Goal: Information Seeking & Learning: Find specific fact

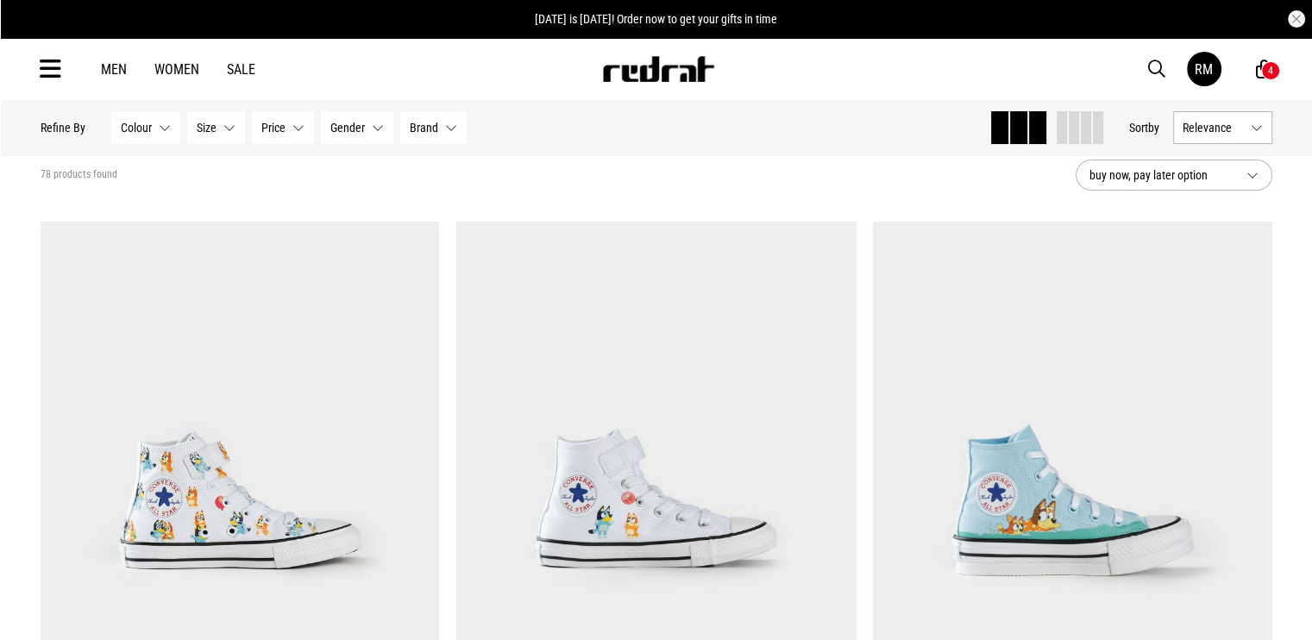
scroll to position [86, 0]
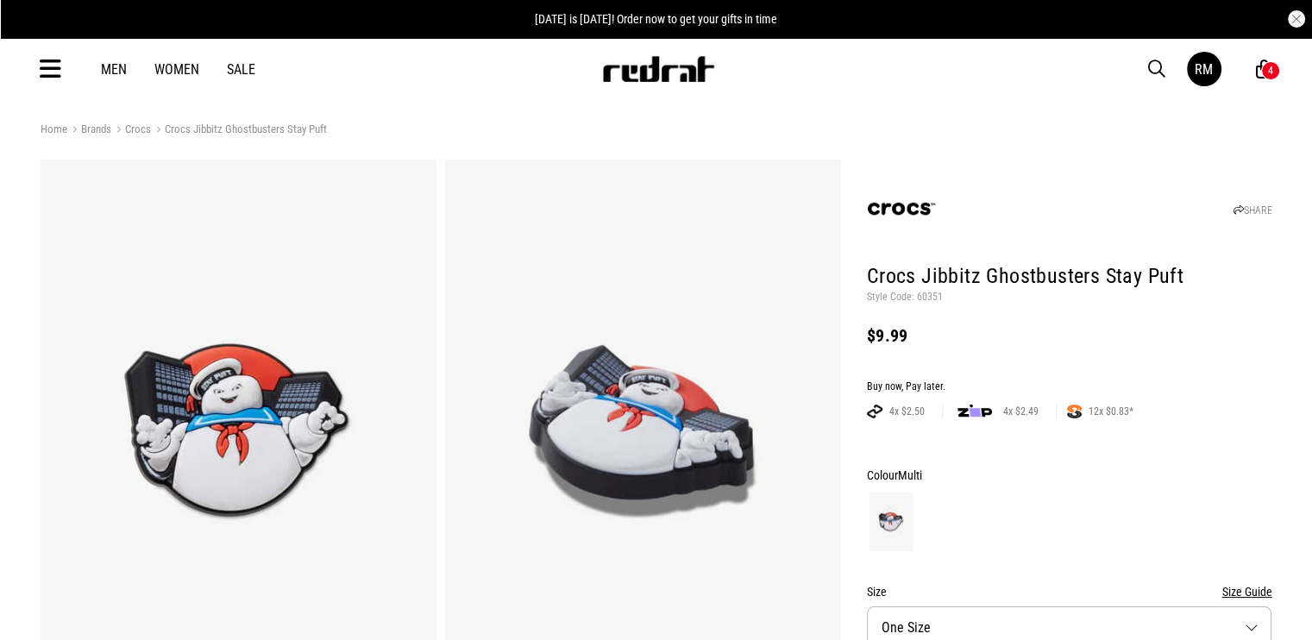
click at [928, 296] on p "Style Code: 60351" at bounding box center [1070, 298] width 406 height 14
copy p "60351"
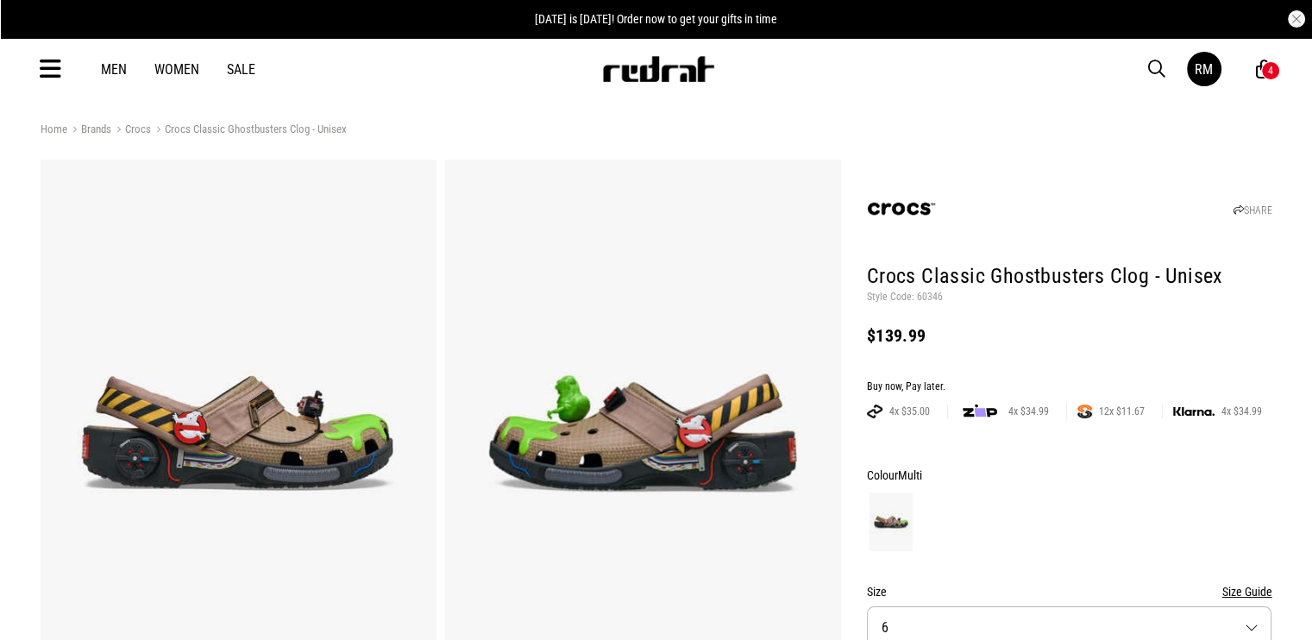
click at [928, 298] on p "Style Code: 60346" at bounding box center [1070, 298] width 406 height 14
copy p "60346"
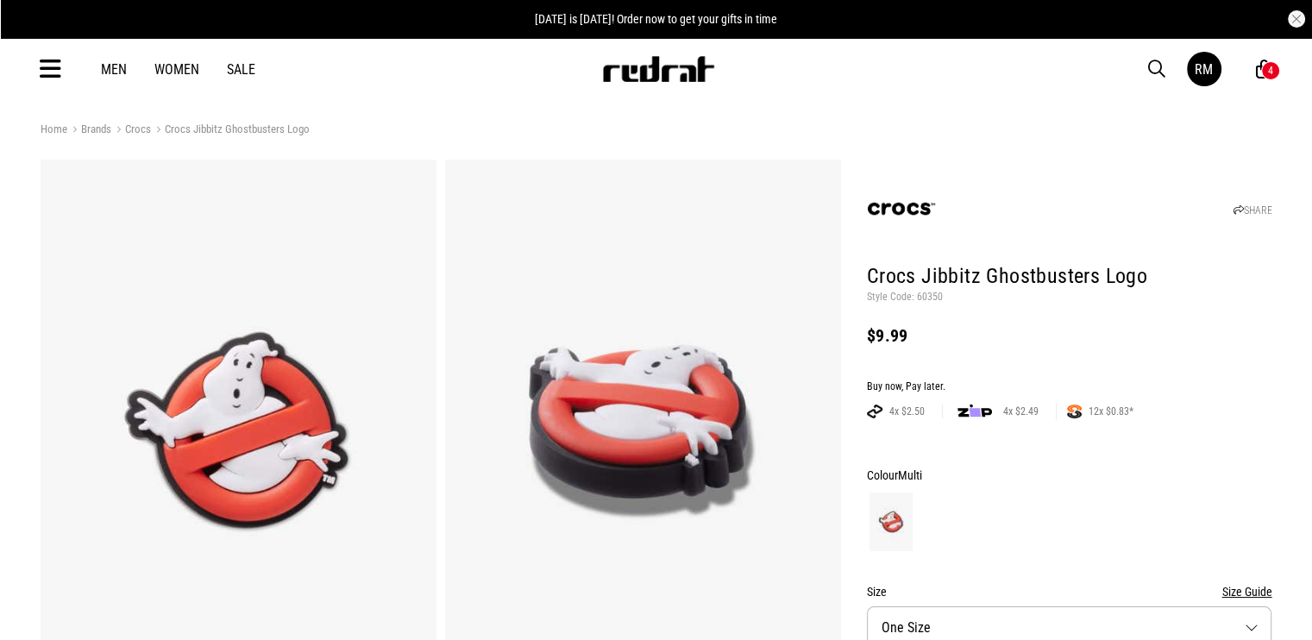
click at [915, 298] on p "Style Code: 60350" at bounding box center [1070, 298] width 406 height 14
copy p "60350"
